Goal: Navigation & Orientation: Go to known website

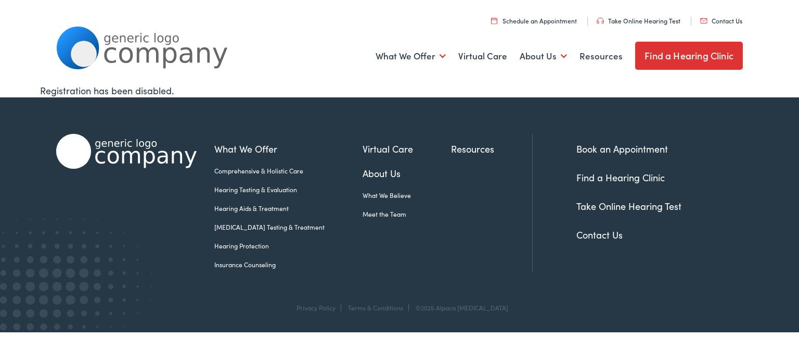
click at [122, 38] on img at bounding box center [142, 48] width 172 height 43
